Goal: Task Accomplishment & Management: Use online tool/utility

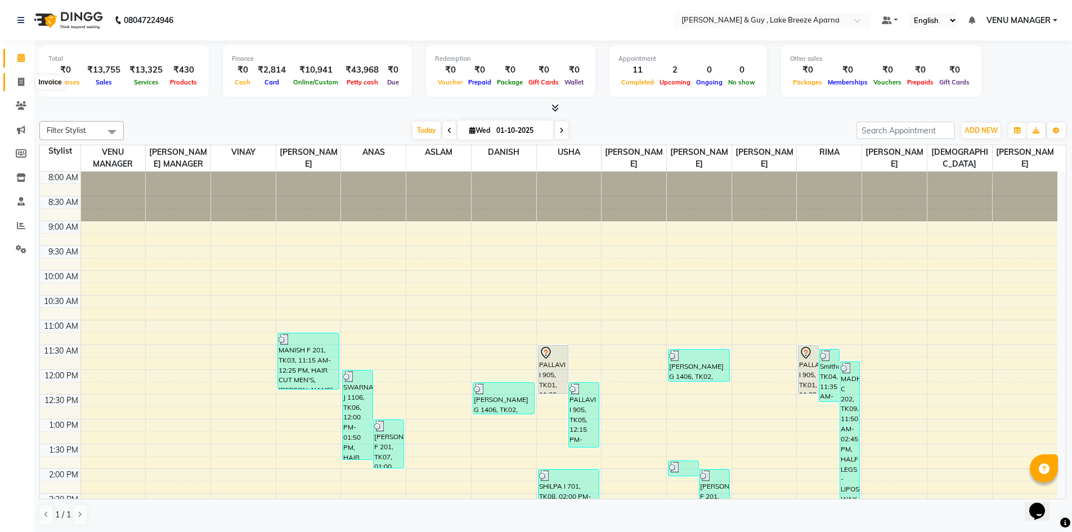
click at [15, 83] on span at bounding box center [21, 82] width 20 height 13
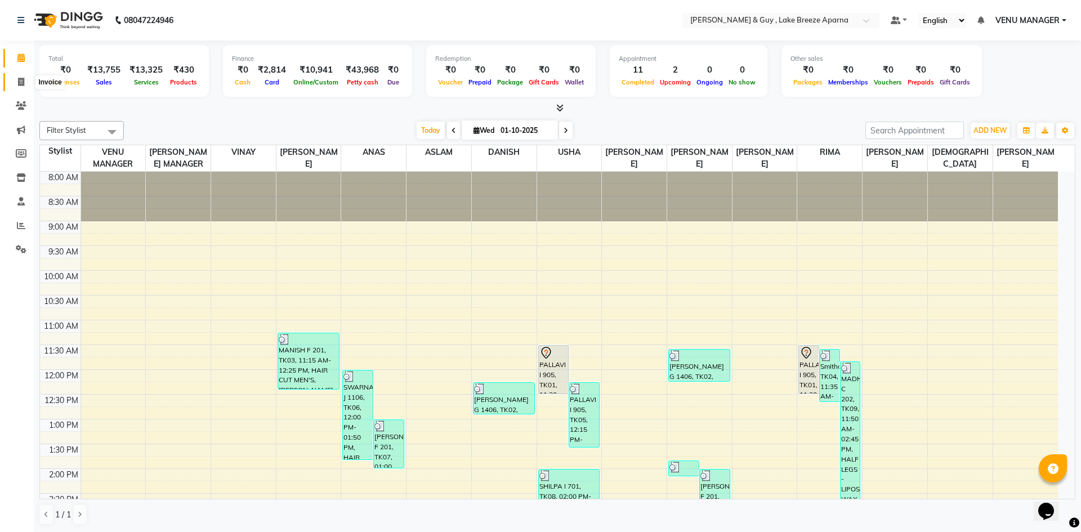
select select "service"
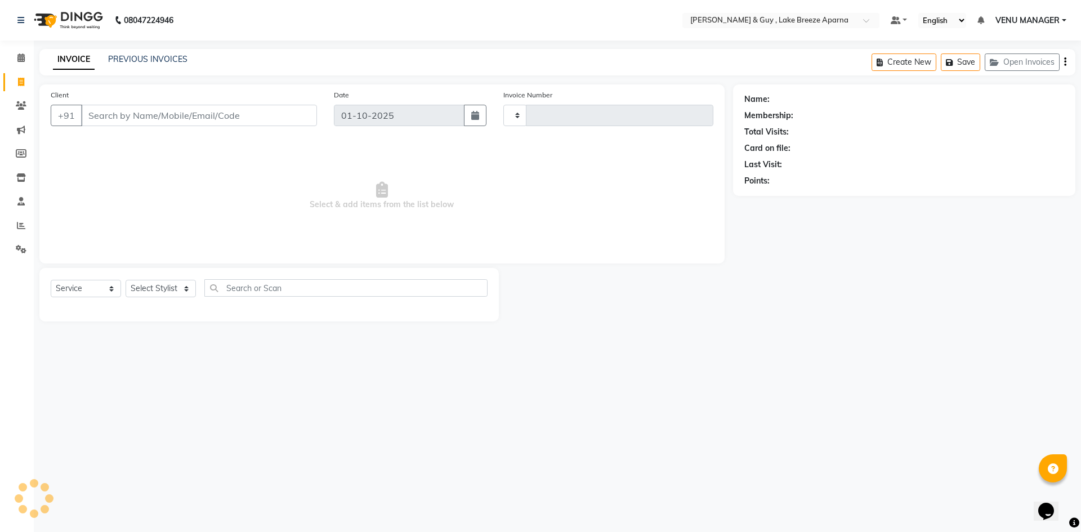
type input "0870"
select select "8690"
click at [152, 54] on link "PREVIOUS INVOICES" at bounding box center [147, 59] width 79 height 10
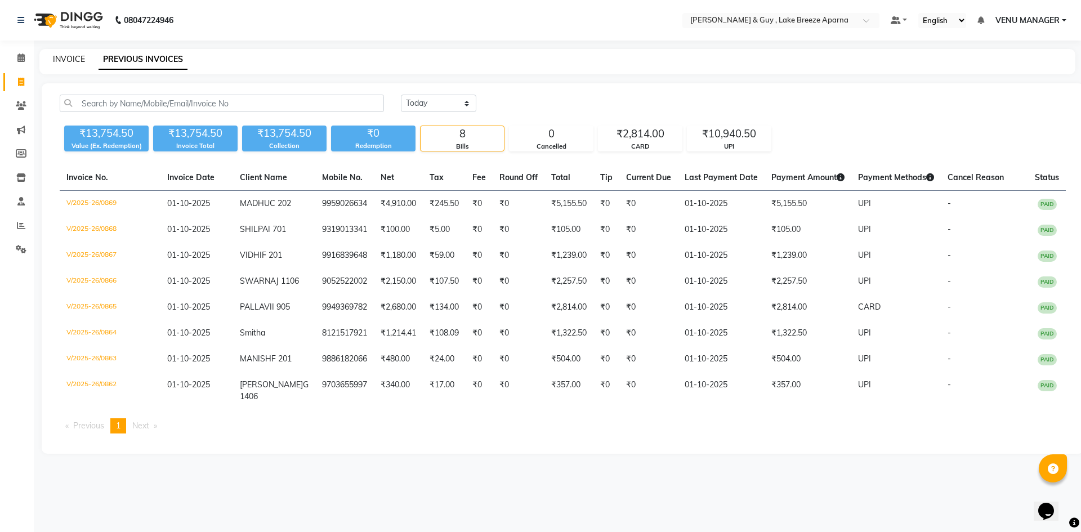
click at [68, 54] on link "INVOICE" at bounding box center [69, 59] width 32 height 10
select select "8690"
select select "service"
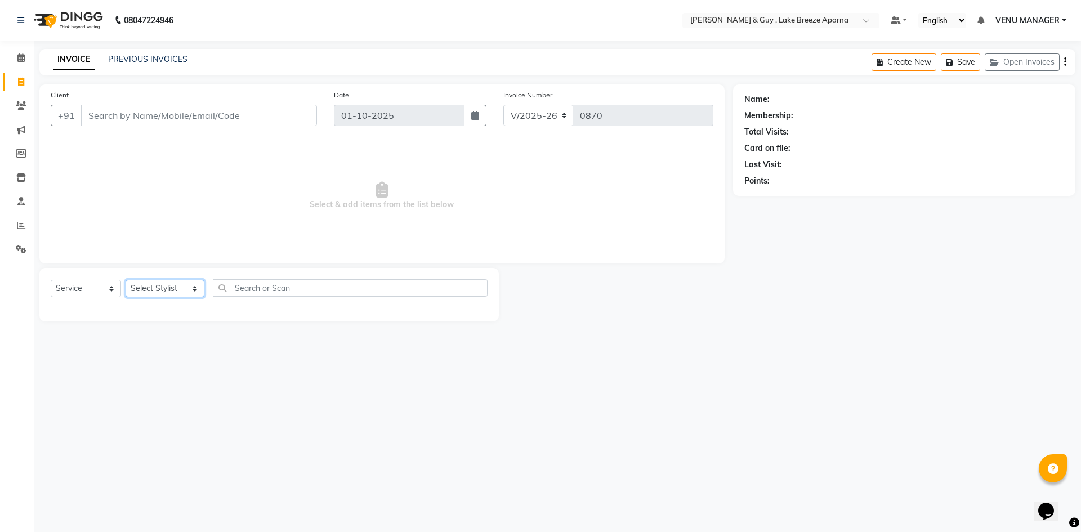
click at [177, 286] on select "Select Stylist ANAS ASLAM [DEMOGRAPHIC_DATA][PERSON_NAME] MANAGER [PERSON_NAME]…" at bounding box center [165, 288] width 79 height 17
click at [545, 340] on div "08047224946 Select Location × [PERSON_NAME] & Guy , Lake Breeze Aparna Default …" at bounding box center [540, 266] width 1081 height 532
